Goal: Entertainment & Leisure: Consume media (video, audio)

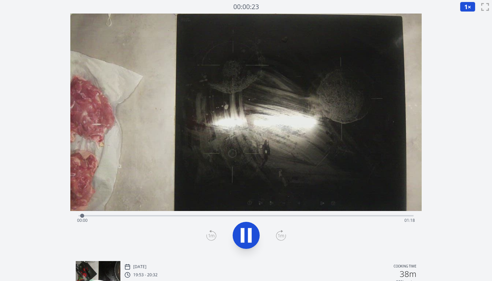
click at [180, 216] on div "Time elapsed: 00:00 Time remaining: 01:18" at bounding box center [246, 220] width 338 height 11
click at [205, 218] on div "Time elapsed: 00:23 Time remaining: 00:54" at bounding box center [246, 220] width 338 height 11
click at [245, 240] on icon at bounding box center [246, 235] width 19 height 19
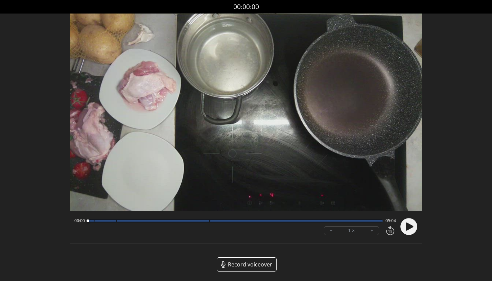
click at [178, 221] on div at bounding box center [163, 220] width 93 height 1
click at [413, 224] on circle at bounding box center [408, 226] width 17 height 17
click at [409, 220] on circle at bounding box center [408, 226] width 17 height 17
click at [455, 80] on div "Discard Recording? You will not be able to recover this once discarded. Cancel …" at bounding box center [246, 141] width 492 height 282
click at [413, 222] on circle at bounding box center [408, 226] width 17 height 17
